Goal: Task Accomplishment & Management: Use online tool/utility

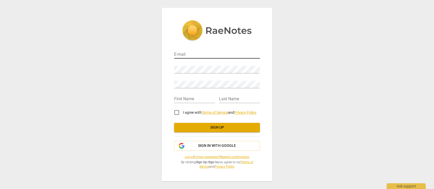
click at [191, 51] on input "email" at bounding box center [217, 55] width 86 height 8
type input "G"
type input "[PERSON_NAME][EMAIL_ADDRESS][PERSON_NAME][DOMAIN_NAME]"
click at [0, 0] on com-1password-button at bounding box center [0, 0] width 0 height 0
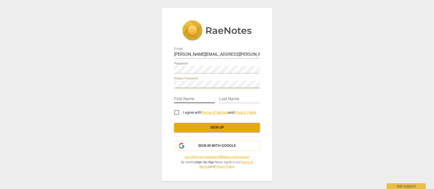
click at [193, 98] on input "text" at bounding box center [194, 99] width 41 height 8
type input "[PERSON_NAME]"
type input "Best"
click at [177, 112] on input "I agree with Terms of Service and Privacy Policy" at bounding box center [176, 112] width 12 height 12
checkbox input "true"
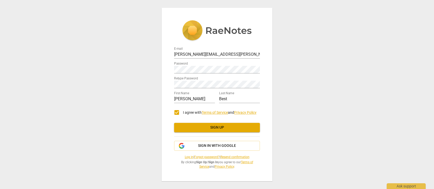
click at [216, 129] on span "Sign up" at bounding box center [216, 127] width 77 height 5
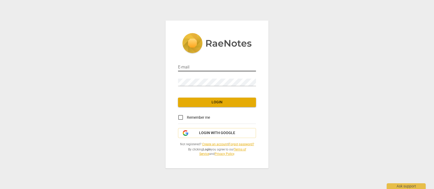
click at [201, 66] on input "email" at bounding box center [217, 68] width 78 height 8
type input "[PERSON_NAME][EMAIL_ADDRESS][PERSON_NAME][DOMAIN_NAME]"
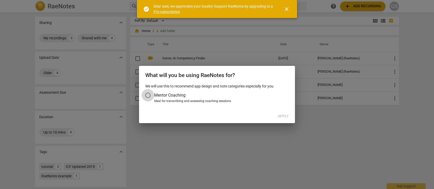
drag, startPoint x: 152, startPoint y: 95, endPoint x: 159, endPoint y: 98, distance: 7.0
click at [152, 95] on input "Mentor Coaching" at bounding box center [148, 95] width 12 height 12
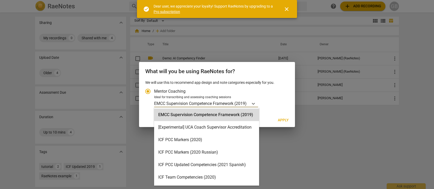
click at [181, 104] on p "EMCC Supervision Competence Framework (2019)" at bounding box center [200, 103] width 92 height 6
click at [0, 0] on input "Ideal for transcribing and assessing coaching sessions EMCC Supervision Compete…" at bounding box center [0, 0] width 0 height 0
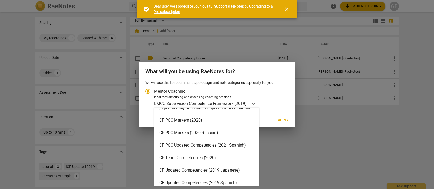
scroll to position [19, 0]
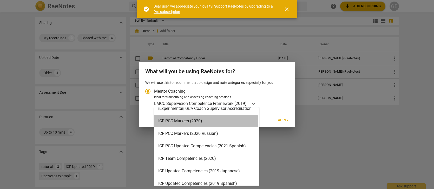
click at [191, 122] on div "ICF PCC Markers (2020)" at bounding box center [206, 121] width 105 height 12
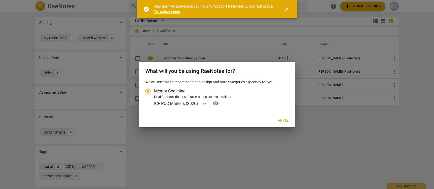
click at [284, 120] on span "Apply" at bounding box center [283, 120] width 11 height 5
radio input "false"
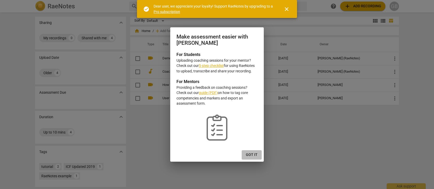
click at [253, 154] on span "Got it" at bounding box center [252, 154] width 12 height 5
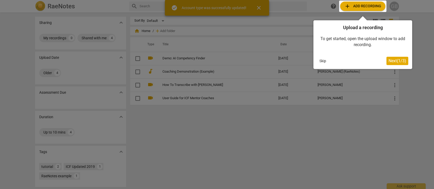
click at [393, 61] on span "Next ( 1 / 3 )" at bounding box center [397, 60] width 18 height 5
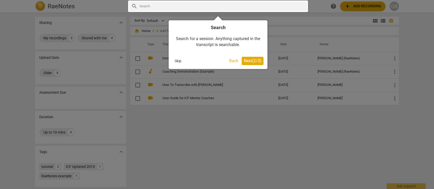
click at [249, 60] on span "Next ( 2 / 3 )" at bounding box center [253, 60] width 18 height 5
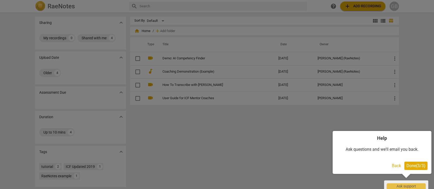
click at [204, 145] on div at bounding box center [217, 94] width 434 height 189
click at [410, 164] on span "Done ( 3 / 3 )" at bounding box center [415, 165] width 19 height 5
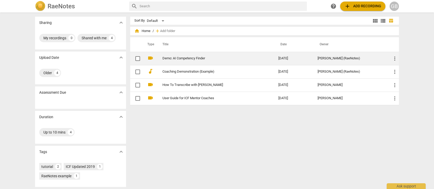
click at [190, 59] on link "Demo: AI Competency Finder" at bounding box center [210, 58] width 97 height 4
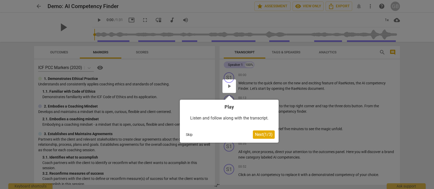
click at [189, 135] on button "Skip" at bounding box center [189, 134] width 11 height 8
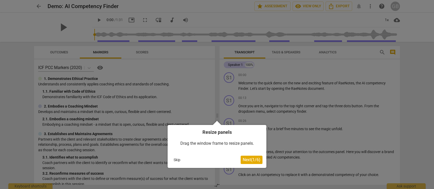
click at [253, 159] on span "Next ( 1 / 6 )" at bounding box center [252, 159] width 18 height 5
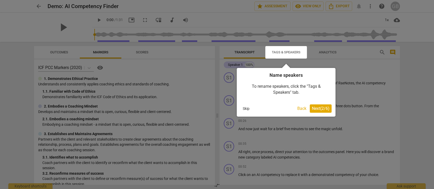
click at [318, 109] on span "Next ( 2 / 6 )" at bounding box center [321, 108] width 18 height 5
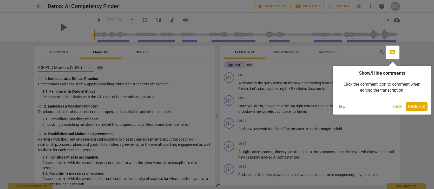
click at [419, 106] on span "Next ( 3 / 6 )" at bounding box center [416, 106] width 18 height 5
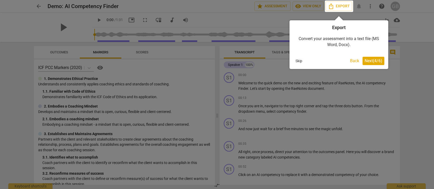
click at [298, 61] on button "Skip" at bounding box center [298, 61] width 11 height 8
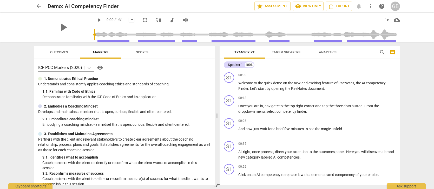
click at [41, 6] on span "arrow_back" at bounding box center [39, 6] width 6 height 6
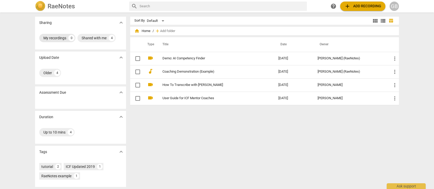
click at [61, 38] on div "My recordings" at bounding box center [54, 37] width 23 height 5
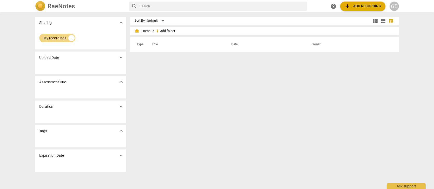
click at [168, 31] on span "Add folder" at bounding box center [167, 31] width 15 height 4
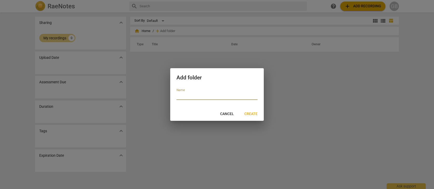
click at [227, 111] on span "Cancel" at bounding box center [227, 113] width 14 height 5
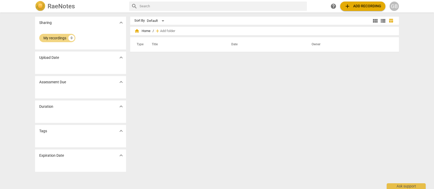
click at [358, 4] on span "add Add recording" at bounding box center [362, 6] width 37 height 6
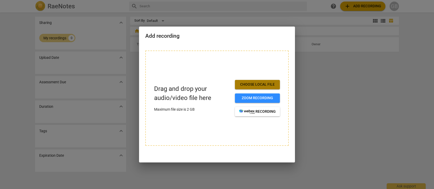
click at [261, 83] on span "Choose local file" at bounding box center [257, 84] width 37 height 5
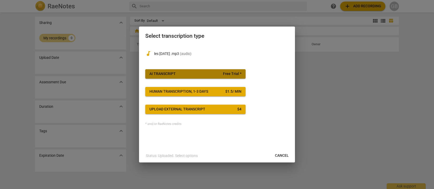
click at [192, 72] on span "AI Transcript Free Trial *" at bounding box center [195, 73] width 92 height 5
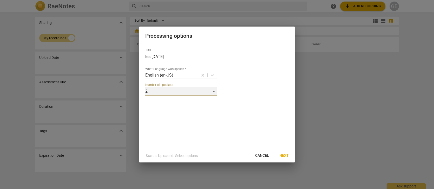
click at [210, 90] on div "2" at bounding box center [181, 91] width 72 height 8
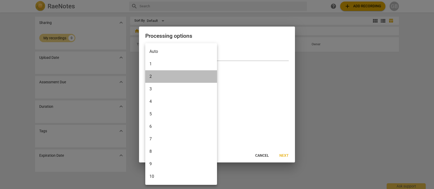
click at [205, 80] on li "2" at bounding box center [181, 76] width 72 height 12
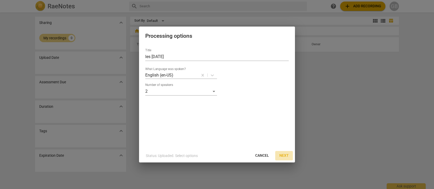
click at [287, 155] on span "Next" at bounding box center [283, 155] width 9 height 5
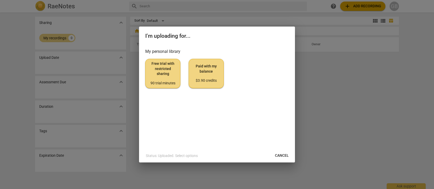
click at [171, 82] on div "90 trial minutes" at bounding box center [163, 83] width 26 height 5
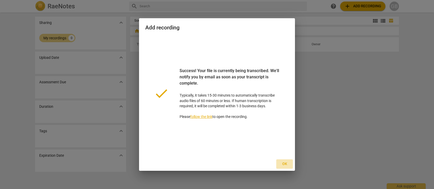
click at [284, 163] on span "Ok" at bounding box center [284, 163] width 8 height 5
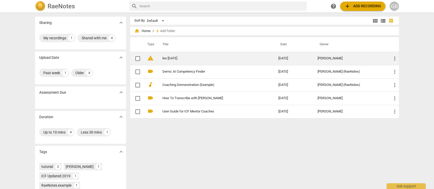
click at [217, 57] on link "les aug 11" at bounding box center [210, 58] width 97 height 4
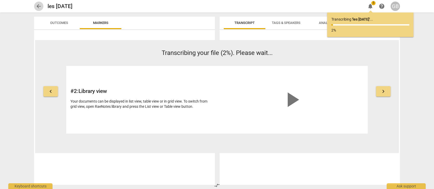
click at [36, 6] on span "arrow_back" at bounding box center [39, 6] width 6 height 6
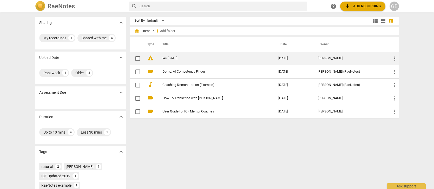
click at [166, 58] on link "les aug 11" at bounding box center [210, 58] width 97 height 4
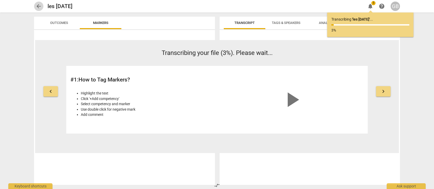
click at [37, 6] on span "arrow_back" at bounding box center [39, 6] width 6 height 6
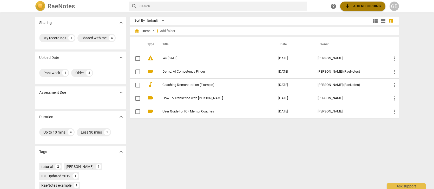
click at [365, 4] on span "add Add recording" at bounding box center [362, 6] width 37 height 6
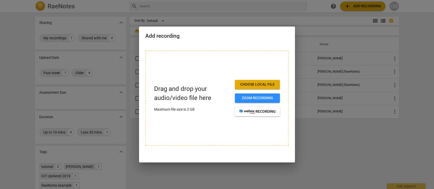
click at [258, 83] on span "Choose local file" at bounding box center [257, 84] width 37 height 5
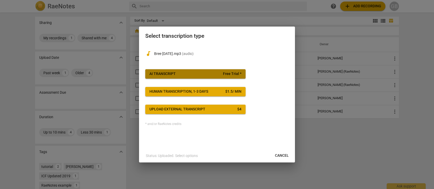
click at [232, 74] on span "Free Trial *" at bounding box center [232, 73] width 18 height 5
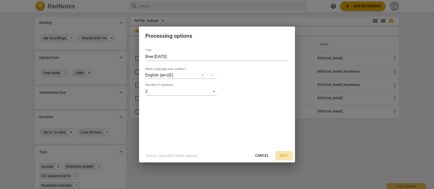
click at [283, 155] on span "Next" at bounding box center [283, 155] width 9 height 5
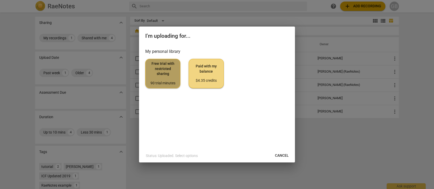
click at [165, 81] on div "90 trial minutes" at bounding box center [163, 83] width 26 height 5
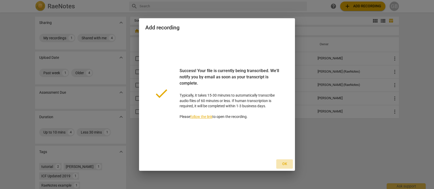
click at [284, 164] on span "Ok" at bounding box center [284, 163] width 8 height 5
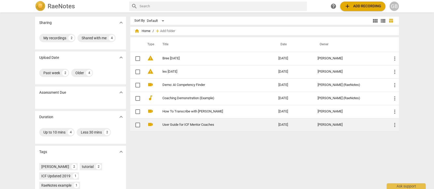
click at [187, 122] on td "User Guide for ICF Mentor Coaches" at bounding box center [215, 124] width 118 height 13
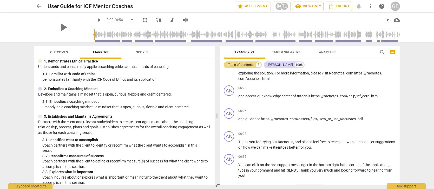
scroll to position [480, 0]
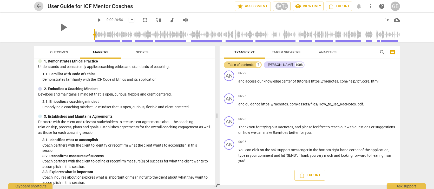
click at [37, 5] on span "arrow_back" at bounding box center [39, 6] width 6 height 6
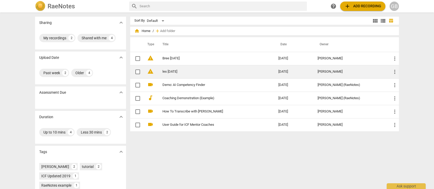
click at [226, 71] on link "les aug 11" at bounding box center [210, 72] width 97 height 4
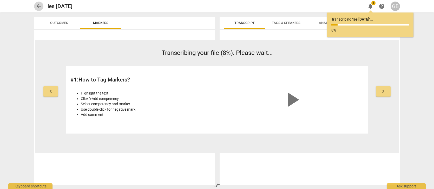
click at [37, 6] on span "arrow_back" at bounding box center [39, 6] width 6 height 6
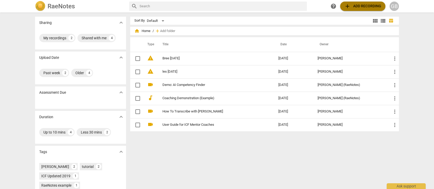
click at [367, 6] on span "add Add recording" at bounding box center [362, 6] width 37 height 6
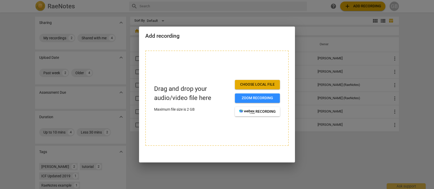
click at [257, 83] on span "Choose local file" at bounding box center [257, 84] width 37 height 5
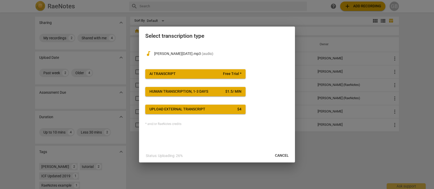
click at [359, 6] on div at bounding box center [217, 94] width 434 height 189
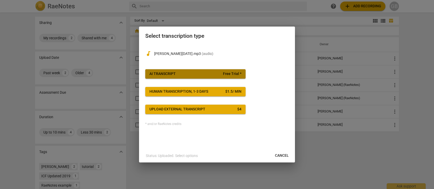
click at [215, 75] on span "AI Transcript Free Trial *" at bounding box center [195, 73] width 92 height 5
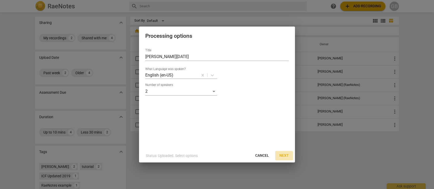
click at [285, 155] on span "Next" at bounding box center [283, 155] width 9 height 5
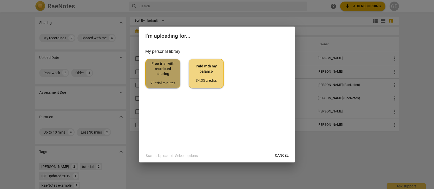
click at [172, 85] on div "90 trial minutes" at bounding box center [163, 83] width 26 height 5
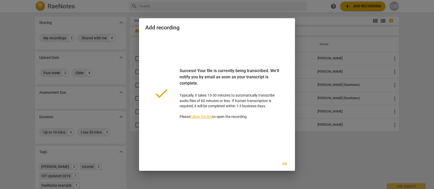
click at [285, 162] on span "Ok" at bounding box center [284, 163] width 8 height 5
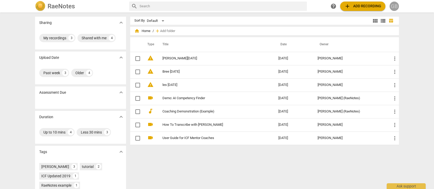
click at [393, 4] on div "GB" at bounding box center [393, 6] width 9 height 9
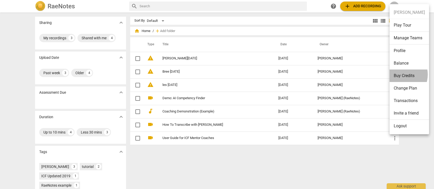
click at [398, 74] on li "Buy Credits" at bounding box center [408, 75] width 39 height 12
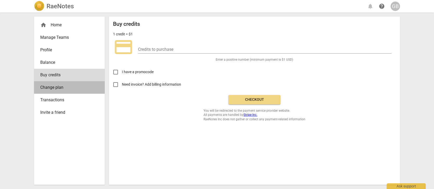
click at [52, 85] on span "Change plan" at bounding box center [67, 87] width 54 height 6
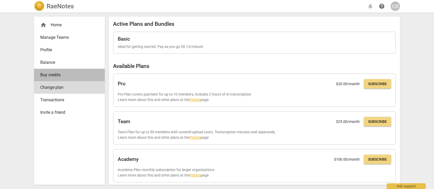
click at [52, 72] on span "Buy credits" at bounding box center [67, 75] width 54 height 6
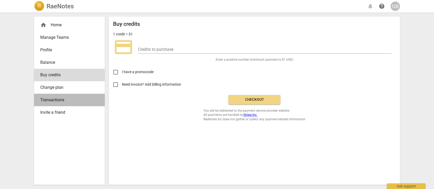
click at [54, 100] on span "Transactions" at bounding box center [67, 100] width 54 height 6
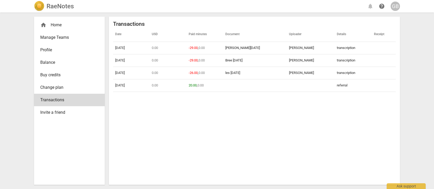
click at [50, 23] on div "home Home" at bounding box center [67, 25] width 54 height 6
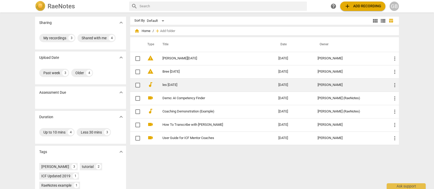
click at [171, 85] on link "les aug 11" at bounding box center [210, 85] width 97 height 4
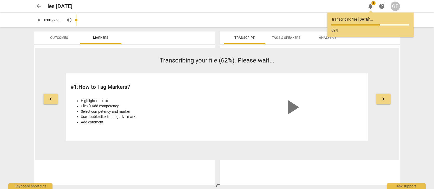
click at [383, 100] on span "keyboard_arrow_right" at bounding box center [383, 99] width 6 height 6
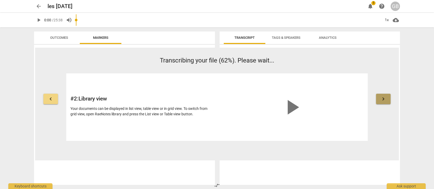
click at [383, 99] on span "keyboard_arrow_right" at bounding box center [383, 99] width 6 height 6
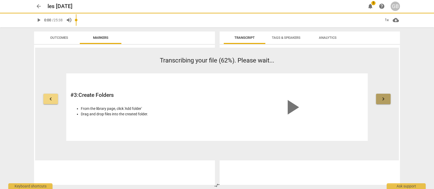
click at [383, 99] on span "keyboard_arrow_right" at bounding box center [383, 99] width 6 height 6
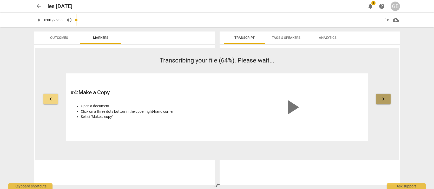
click at [383, 99] on span "keyboard_arrow_right" at bounding box center [383, 99] width 6 height 6
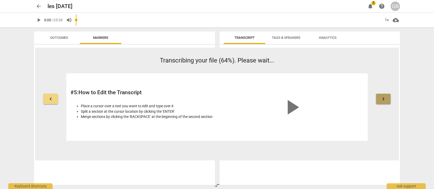
click at [383, 99] on span "keyboard_arrow_right" at bounding box center [383, 99] width 6 height 6
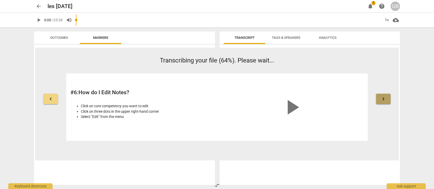
click at [383, 99] on span "keyboard_arrow_right" at bounding box center [383, 99] width 6 height 6
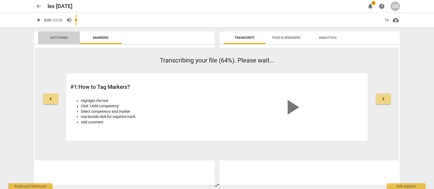
click at [59, 37] on span "Outcomes" at bounding box center [59, 38] width 18 height 4
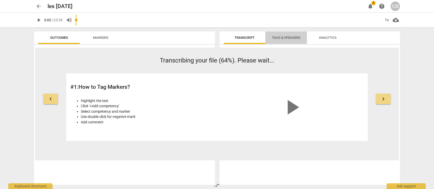
click at [288, 39] on span "Tags & Speakers" at bounding box center [285, 37] width 41 height 7
click at [249, 38] on span "Transcript" at bounding box center [244, 38] width 20 height 4
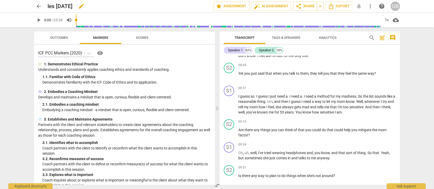
scroll to position [1045, 0]
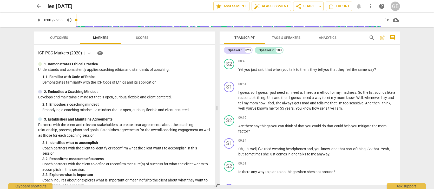
click at [37, 4] on span "arrow_back" at bounding box center [39, 6] width 6 height 6
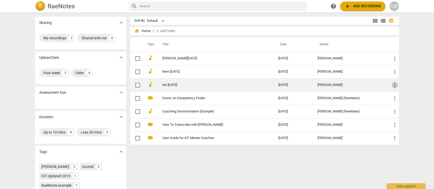
click at [393, 85] on span "more_vert" at bounding box center [394, 85] width 6 height 6
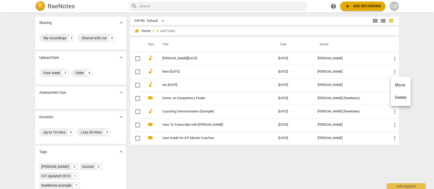
click at [338, 85] on div at bounding box center [217, 94] width 434 height 189
click at [333, 6] on span "help" at bounding box center [333, 6] width 6 height 6
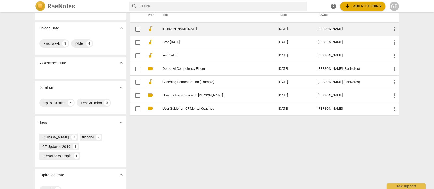
scroll to position [31, 0]
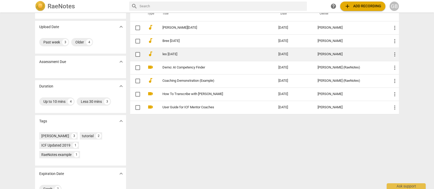
click at [169, 53] on link "les aug 11" at bounding box center [210, 54] width 97 height 4
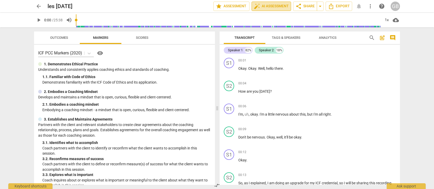
click at [273, 5] on span "auto_fix_high AI Assessment" at bounding box center [271, 6] width 35 height 6
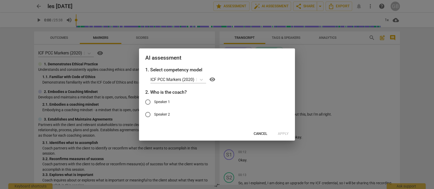
click at [256, 132] on span "Cancel" at bounding box center [260, 133] width 14 height 5
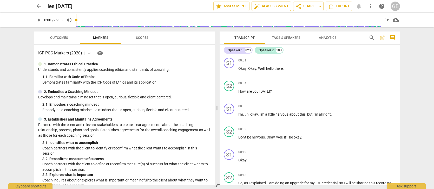
click at [278, 4] on span "auto_fix_high AI Assessment" at bounding box center [271, 6] width 35 height 6
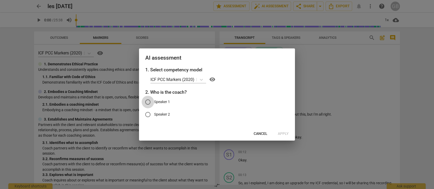
drag, startPoint x: 147, startPoint y: 99, endPoint x: 151, endPoint y: 102, distance: 5.4
click at [147, 99] on input "Speaker 1" at bounding box center [148, 102] width 12 height 12
radio input "true"
click at [284, 132] on span "Apply" at bounding box center [283, 133] width 11 height 5
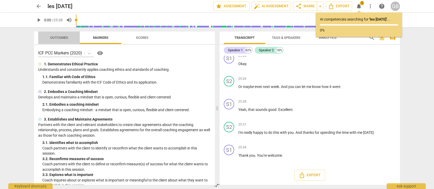
click at [63, 37] on span "Outcomes" at bounding box center [59, 38] width 18 height 4
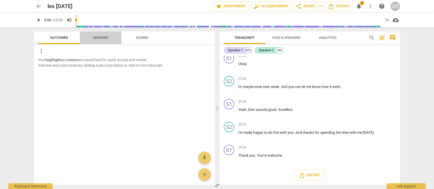
click at [97, 37] on span "Markers" at bounding box center [100, 38] width 15 height 4
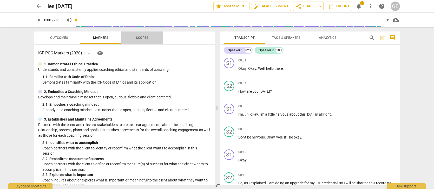
click at [140, 36] on span "Scores" at bounding box center [142, 38] width 12 height 4
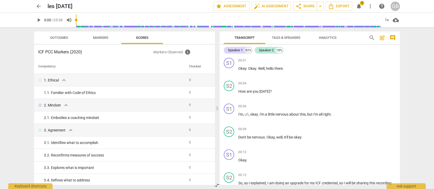
click at [61, 36] on span "Outcomes" at bounding box center [59, 38] width 18 height 4
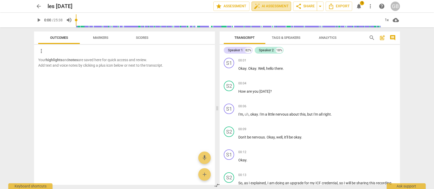
click at [262, 7] on span "auto_fix_high AI Assessment" at bounding box center [271, 6] width 35 height 6
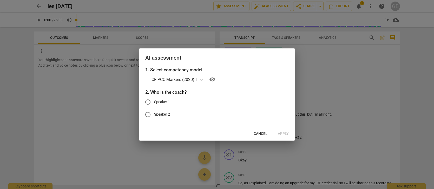
click at [149, 102] on input "Speaker 1" at bounding box center [148, 102] width 12 height 12
radio input "true"
click at [282, 133] on span "Apply" at bounding box center [283, 133] width 11 height 5
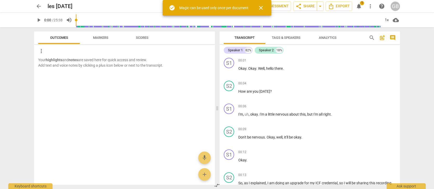
click at [261, 8] on span "close" at bounding box center [261, 8] width 6 height 6
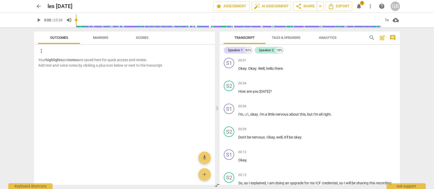
click at [97, 38] on span "Markers" at bounding box center [100, 38] width 15 height 4
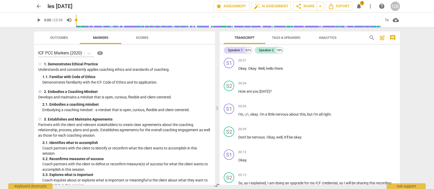
click at [142, 37] on span "Scores" at bounding box center [142, 38] width 12 height 4
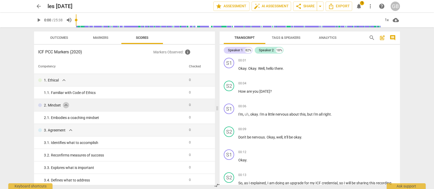
click at [67, 104] on span "expand_more" at bounding box center [66, 105] width 6 height 6
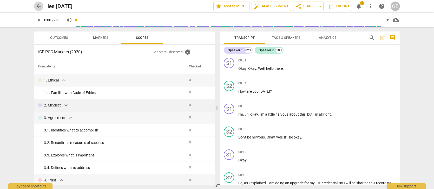
click at [39, 4] on span "arrow_back" at bounding box center [39, 6] width 6 height 6
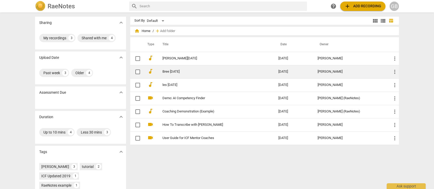
click at [162, 71] on link "Bree July 22" at bounding box center [210, 72] width 97 height 4
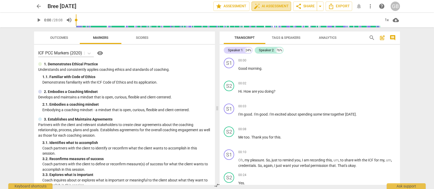
click at [276, 4] on span "auto_fix_high AI Assessment" at bounding box center [271, 6] width 35 height 6
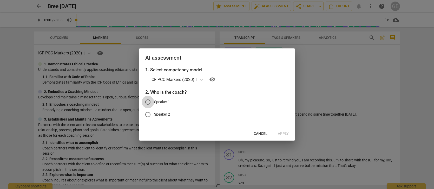
click at [148, 101] on input "Speaker 1" at bounding box center [148, 102] width 12 height 12
radio input "true"
click at [285, 133] on span "Apply" at bounding box center [283, 133] width 11 height 5
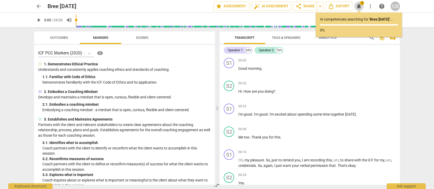
click at [362, 4] on span "1" at bounding box center [362, 3] width 4 height 4
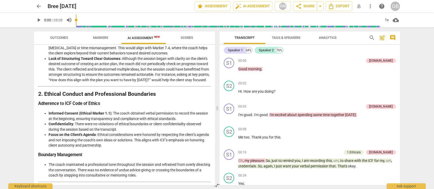
scroll to position [250, 0]
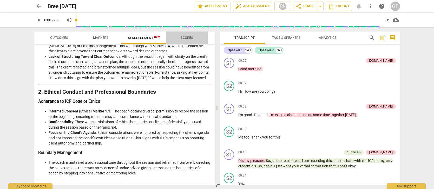
click at [187, 38] on span "Scores" at bounding box center [186, 38] width 12 height 4
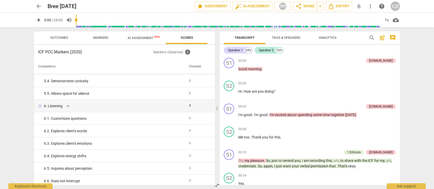
scroll to position [225, 0]
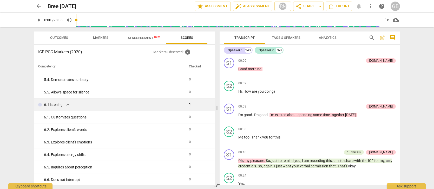
click at [68, 104] on span "expand_more" at bounding box center [68, 104] width 6 height 6
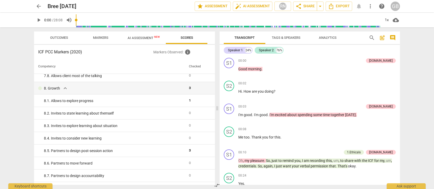
scroll to position [368, 0]
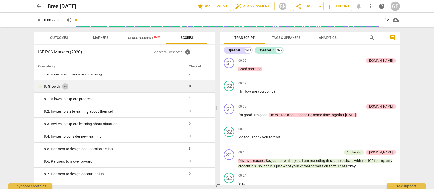
click at [63, 87] on span "expand_more" at bounding box center [65, 86] width 6 height 6
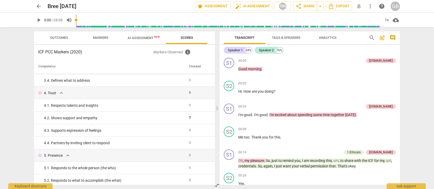
scroll to position [0, 0]
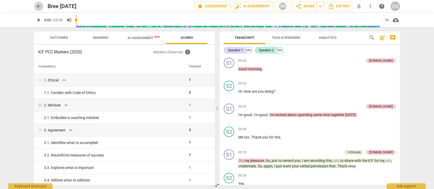
click at [39, 6] on span "arrow_back" at bounding box center [39, 6] width 6 height 6
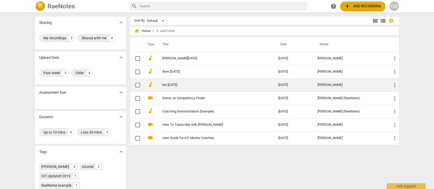
click at [168, 86] on link "les aug 11" at bounding box center [210, 85] width 97 height 4
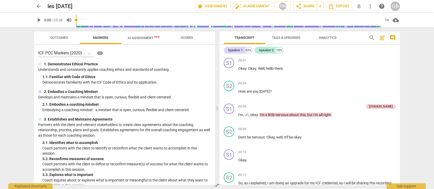
click at [145, 38] on span "AI Assessment New" at bounding box center [144, 38] width 32 height 4
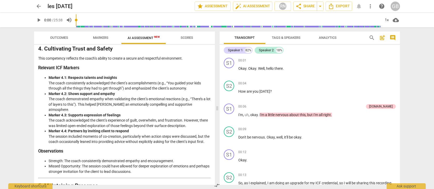
scroll to position [436, 0]
click at [184, 37] on span "Scores" at bounding box center [186, 38] width 12 height 4
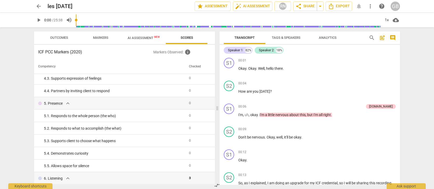
scroll to position [0, 0]
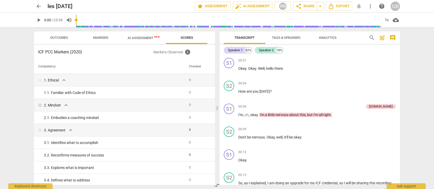
click at [62, 38] on span "Outcomes" at bounding box center [59, 38] width 18 height 4
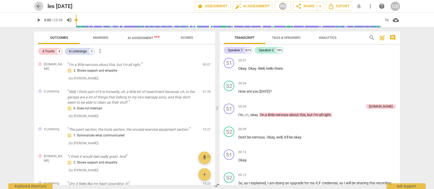
click at [36, 5] on span "arrow_back" at bounding box center [39, 6] width 6 height 6
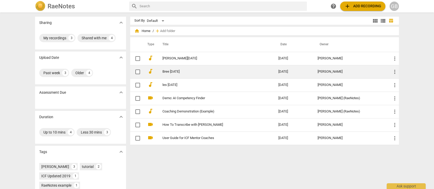
click at [165, 70] on link "Bree July 22" at bounding box center [210, 72] width 97 height 4
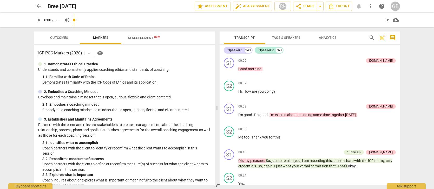
click at [54, 22] on p "0:00 / 0:00" at bounding box center [52, 19] width 16 height 5
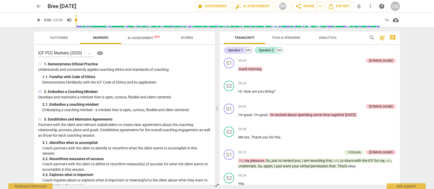
click at [55, 38] on span "Outcomes" at bounding box center [59, 38] width 18 height 4
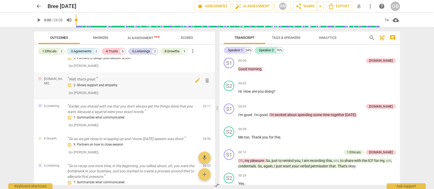
scroll to position [240, 0]
click at [103, 36] on span "Markers" at bounding box center [100, 38] width 15 height 4
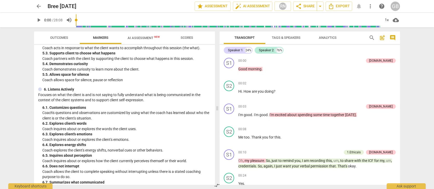
scroll to position [0, 0]
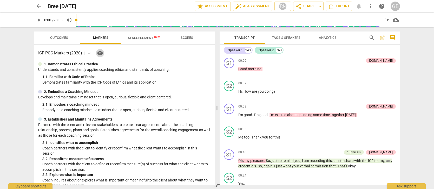
click at [101, 52] on span "visibility" at bounding box center [100, 53] width 6 height 6
click at [146, 38] on span "AI Assessment New" at bounding box center [144, 38] width 32 height 4
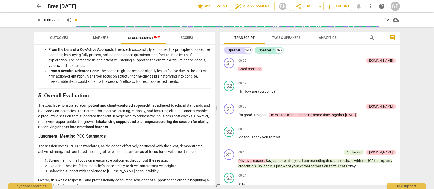
scroll to position [537, 0]
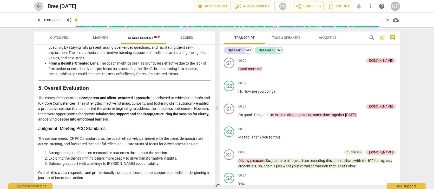
click at [37, 6] on span "arrow_back" at bounding box center [39, 6] width 6 height 6
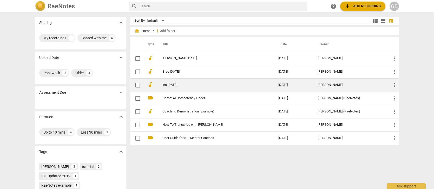
click at [165, 83] on link "les aug 11" at bounding box center [210, 85] width 97 height 4
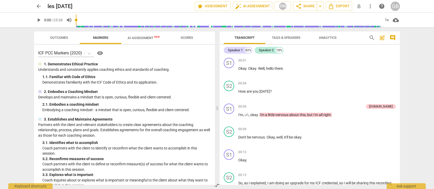
click at [138, 37] on span "AI Assessment New" at bounding box center [144, 38] width 32 height 4
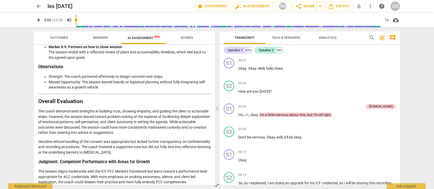
scroll to position [959, 0]
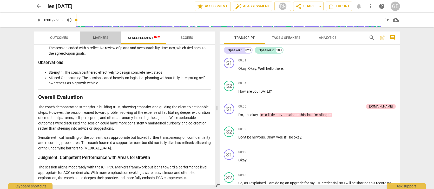
click at [105, 36] on span "Markers" at bounding box center [100, 38] width 15 height 4
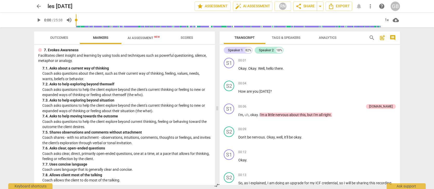
scroll to position [425, 0]
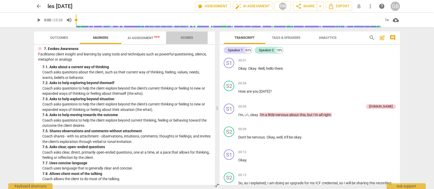
click at [187, 35] on span "Scores" at bounding box center [186, 37] width 25 height 7
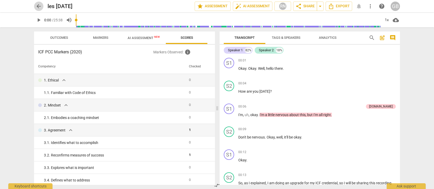
click at [36, 5] on span "arrow_back" at bounding box center [39, 6] width 6 height 6
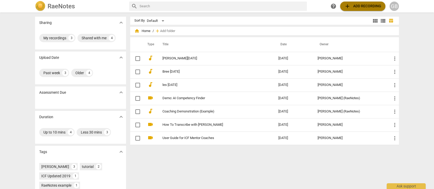
click at [363, 5] on span "add Add recording" at bounding box center [362, 6] width 37 height 6
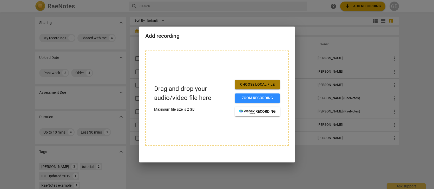
click at [253, 83] on span "Choose local file" at bounding box center [257, 84] width 37 height 5
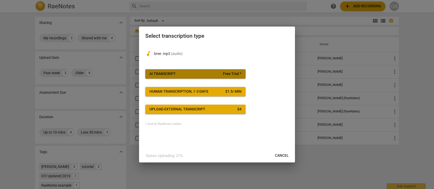
click at [217, 73] on span "AI Transcript Free Trial *" at bounding box center [195, 73] width 92 height 5
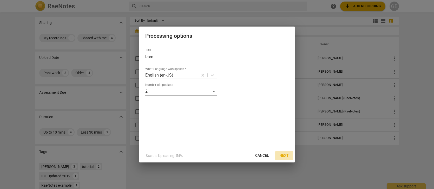
click at [285, 155] on span "Next" at bounding box center [283, 155] width 9 height 5
